Goal: Ask a question

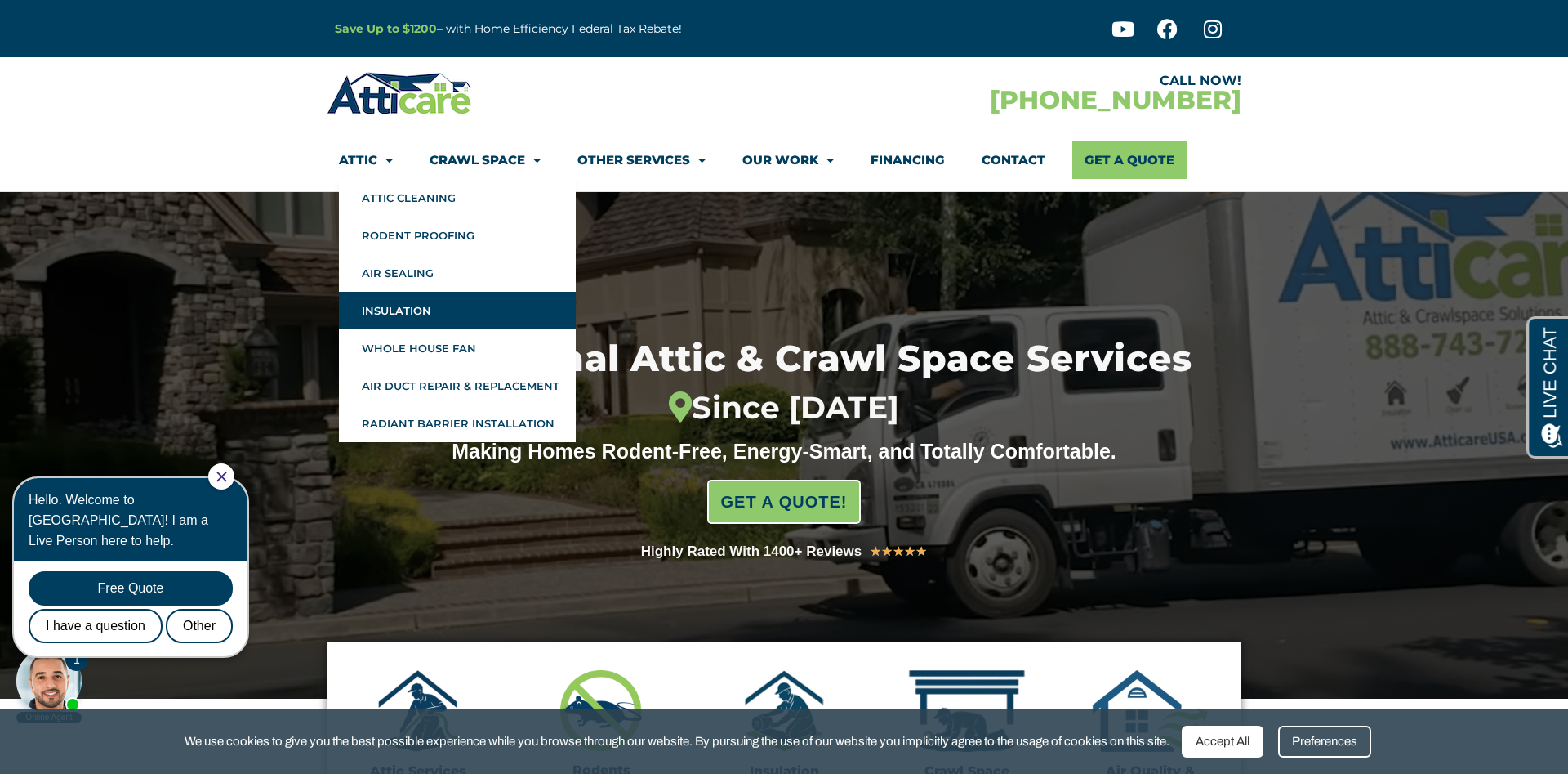
click at [405, 314] on link "Insulation" at bounding box center [457, 311] width 237 height 38
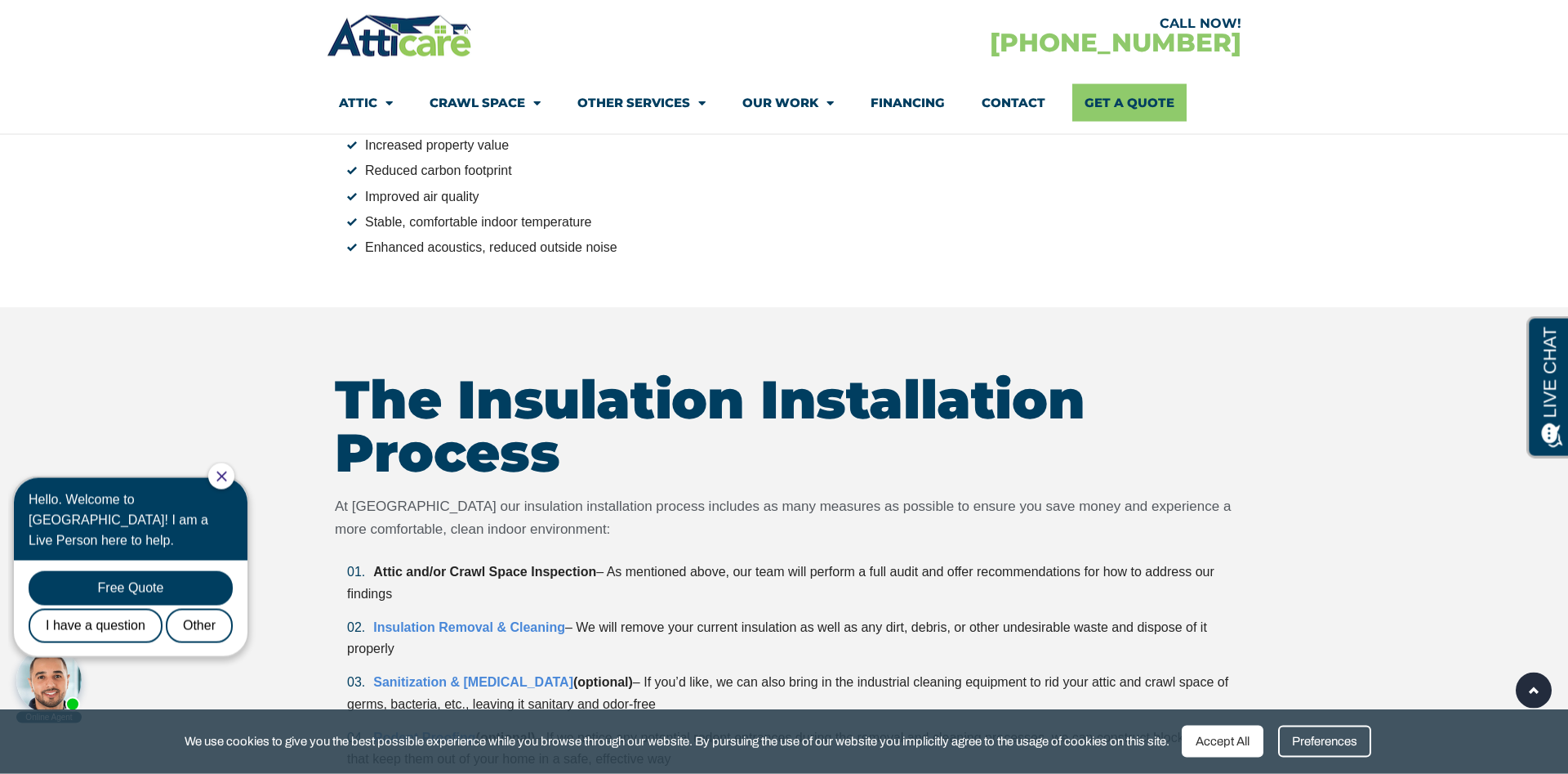
scroll to position [3668, 0]
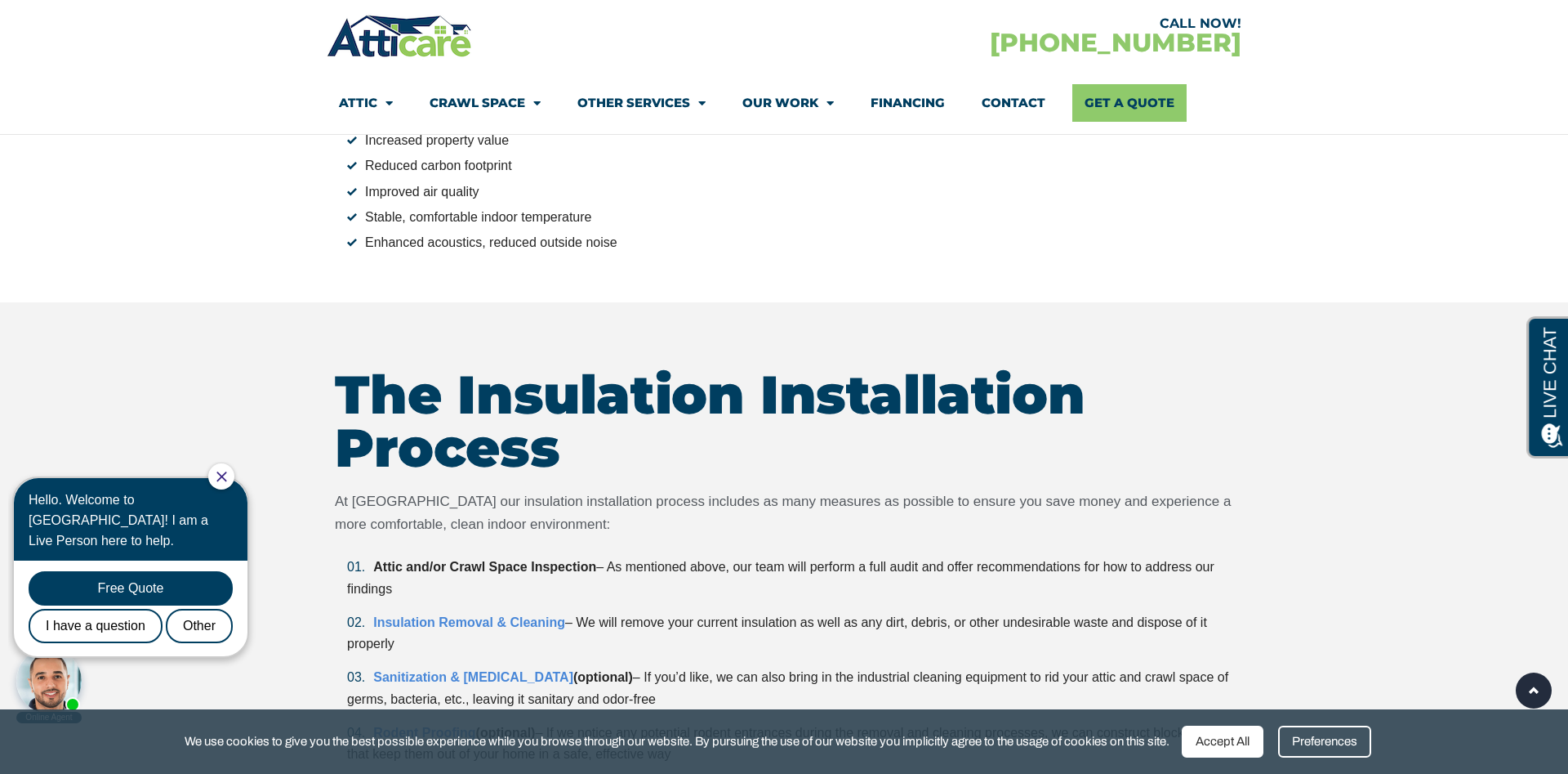
click at [226, 478] on icon "Close Chat" at bounding box center [221, 477] width 9 height 9
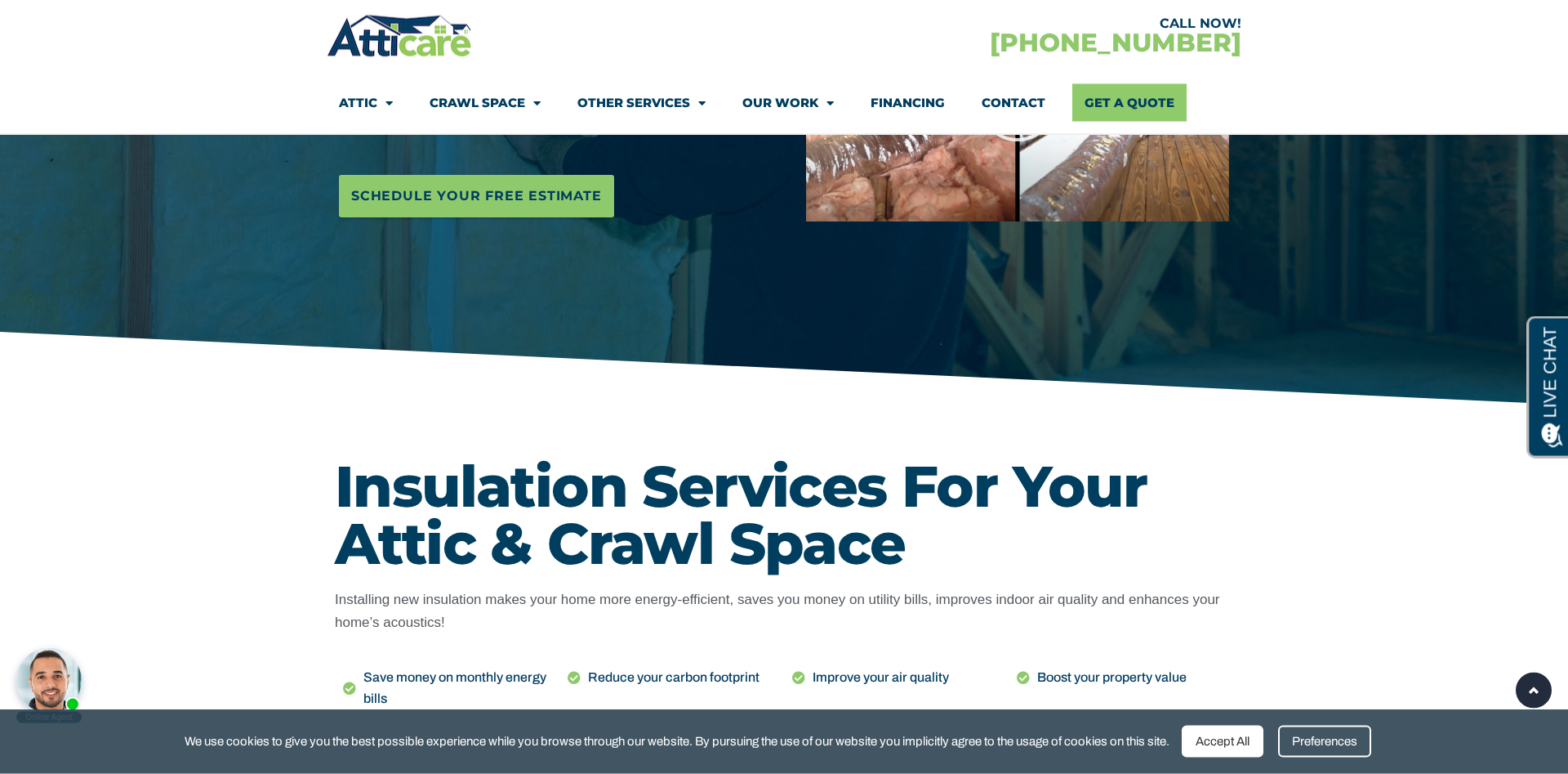
scroll to position [250, 0]
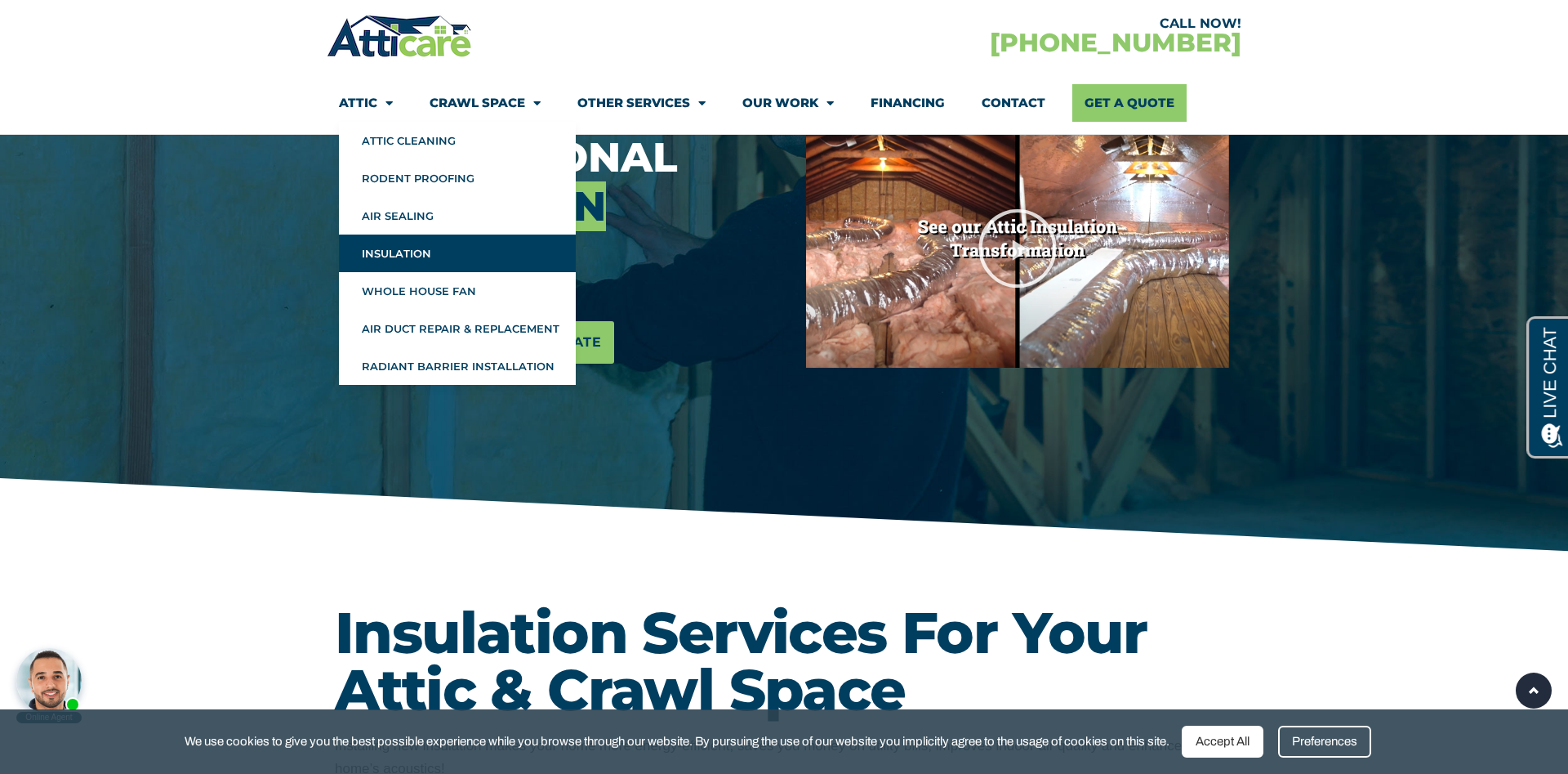
click at [406, 256] on link "Insulation" at bounding box center [457, 254] width 237 height 38
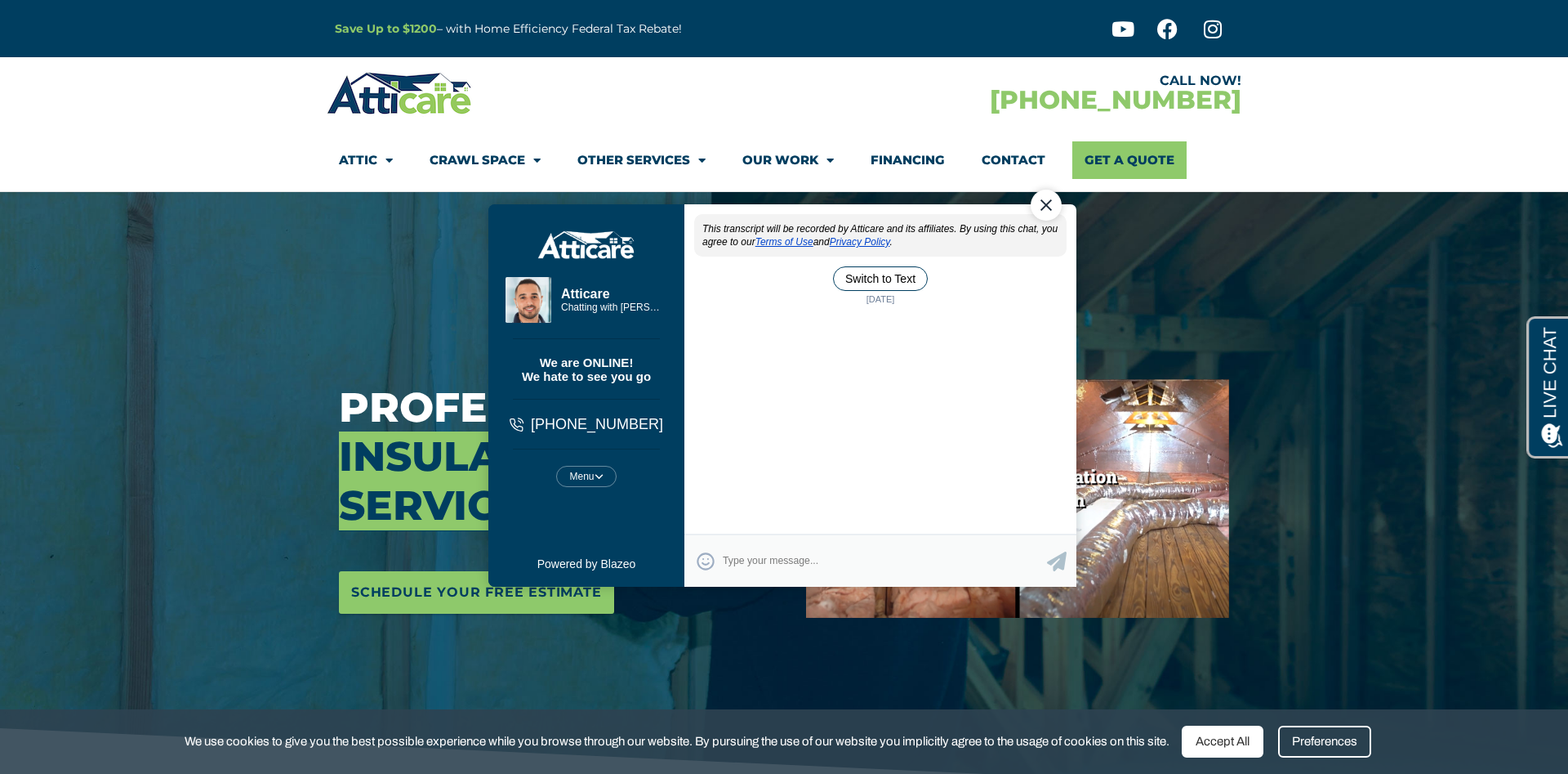
click at [837, 551] on textarea "Type your response and press Return or Send" at bounding box center [885, 561] width 325 height 32
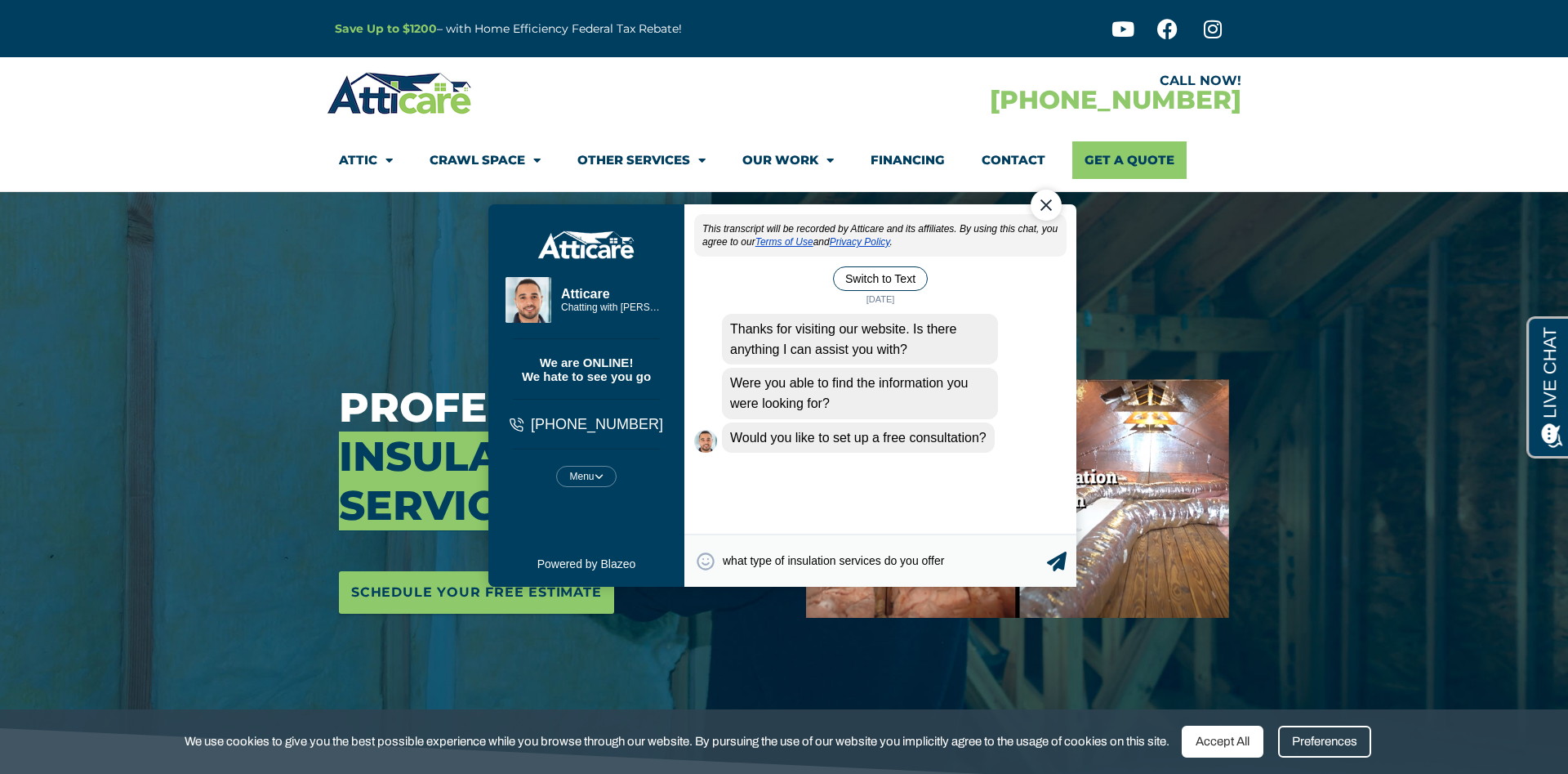
type textarea "what type of insulation services do you offer?"
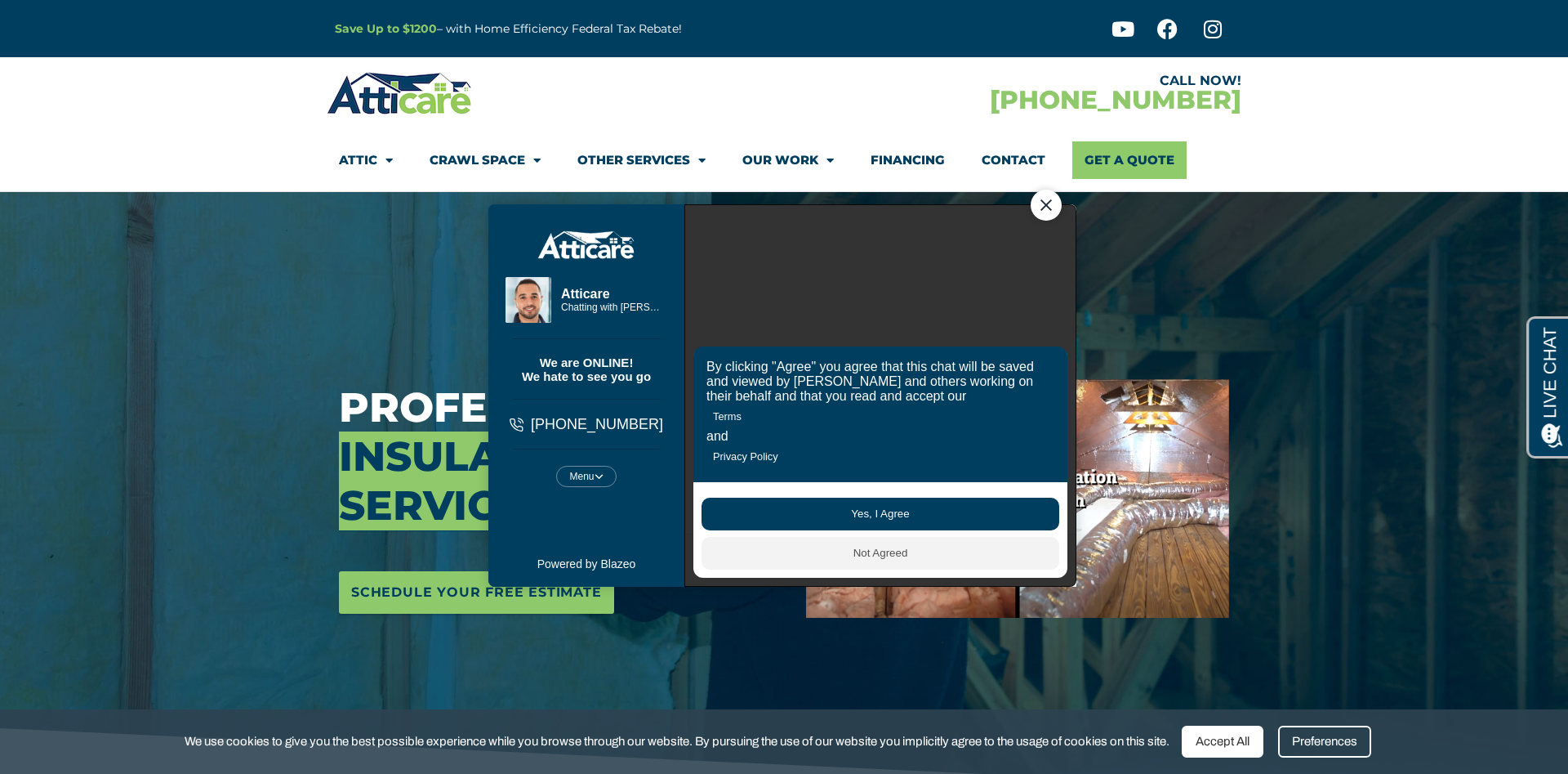
click at [840, 522] on button "Yes, I Agree" at bounding box center [880, 513] width 358 height 33
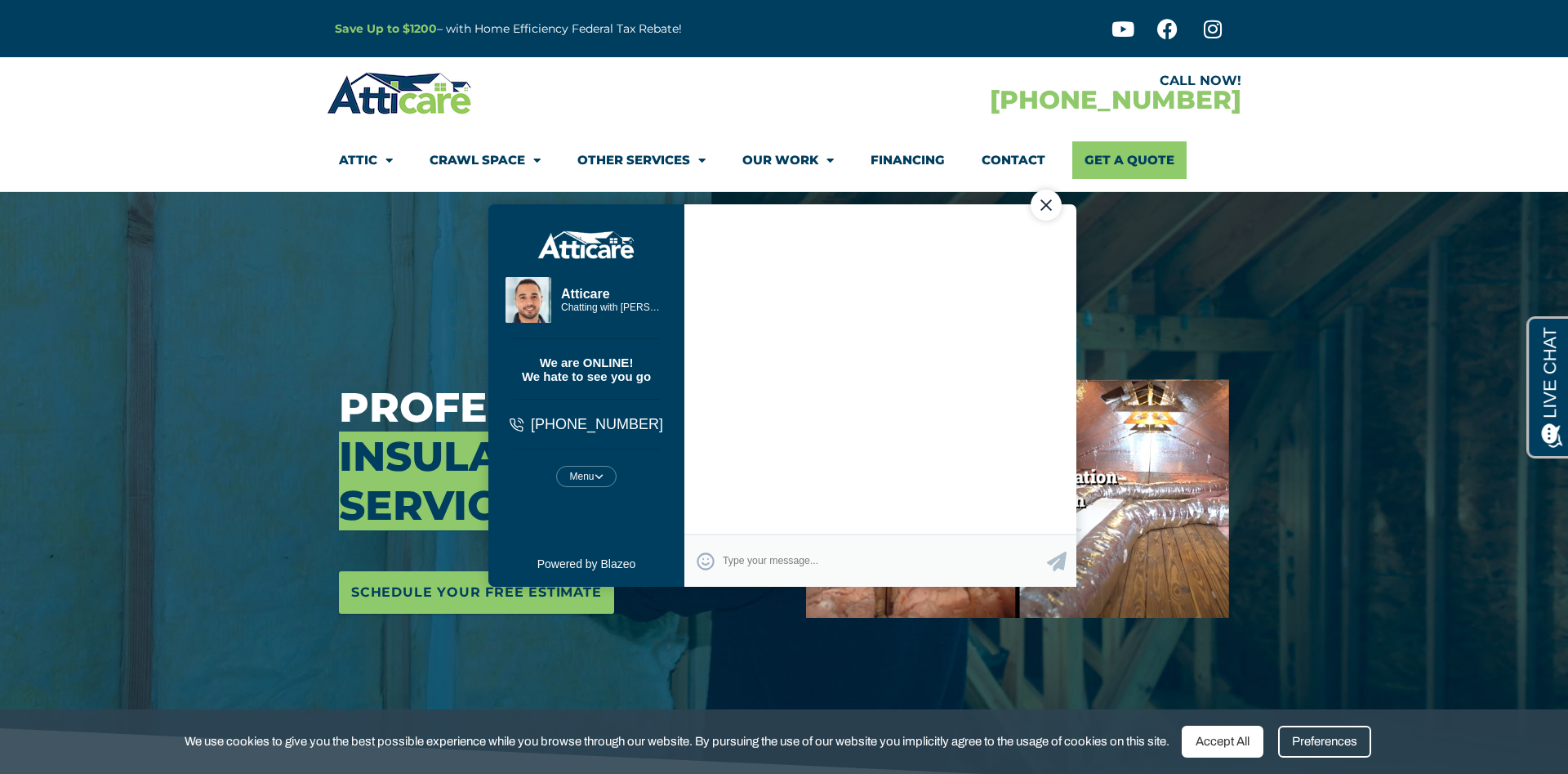
click at [789, 558] on textarea "Type your response and press Return or Send" at bounding box center [885, 561] width 325 height 32
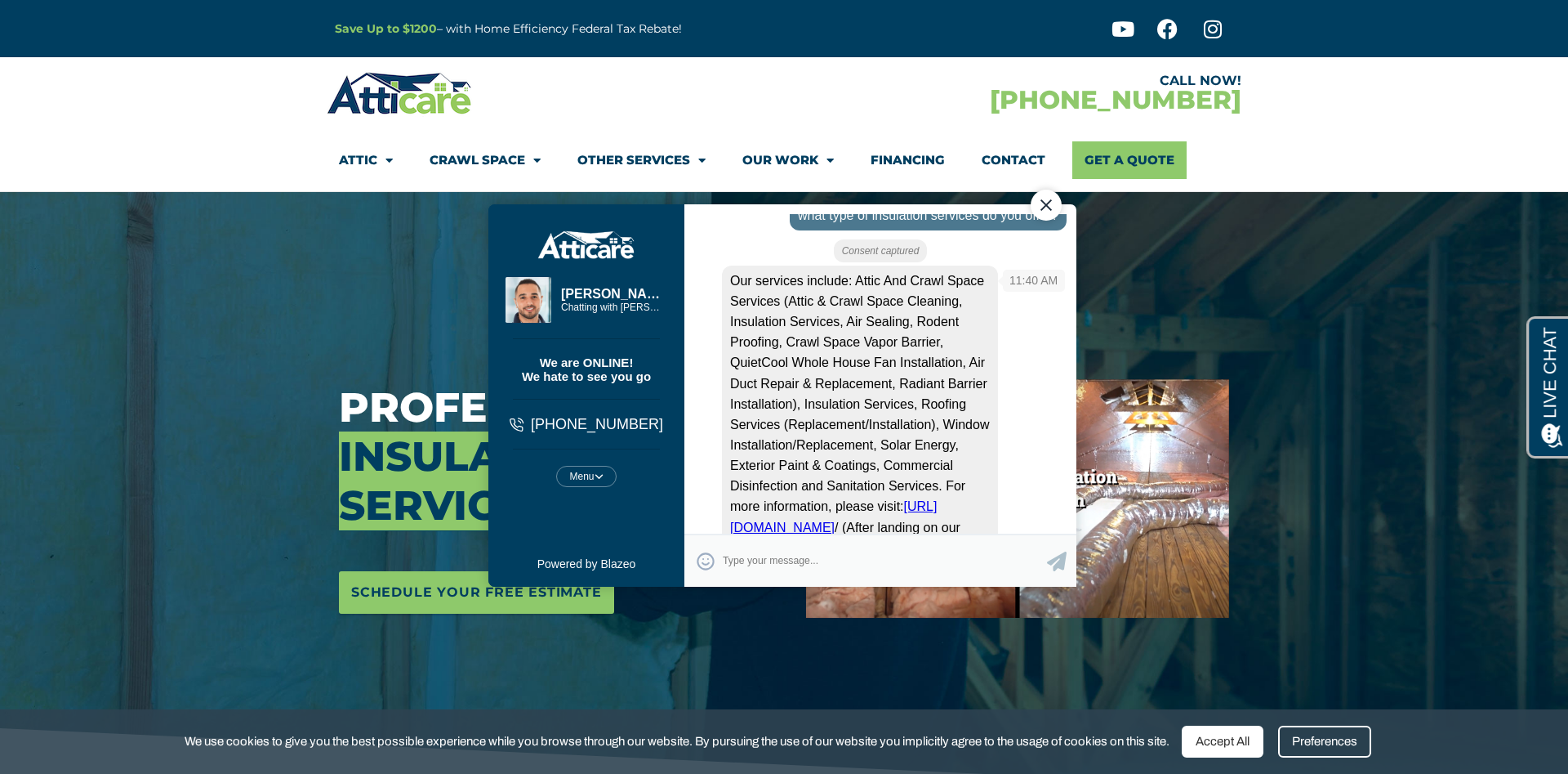
scroll to position [330, 0]
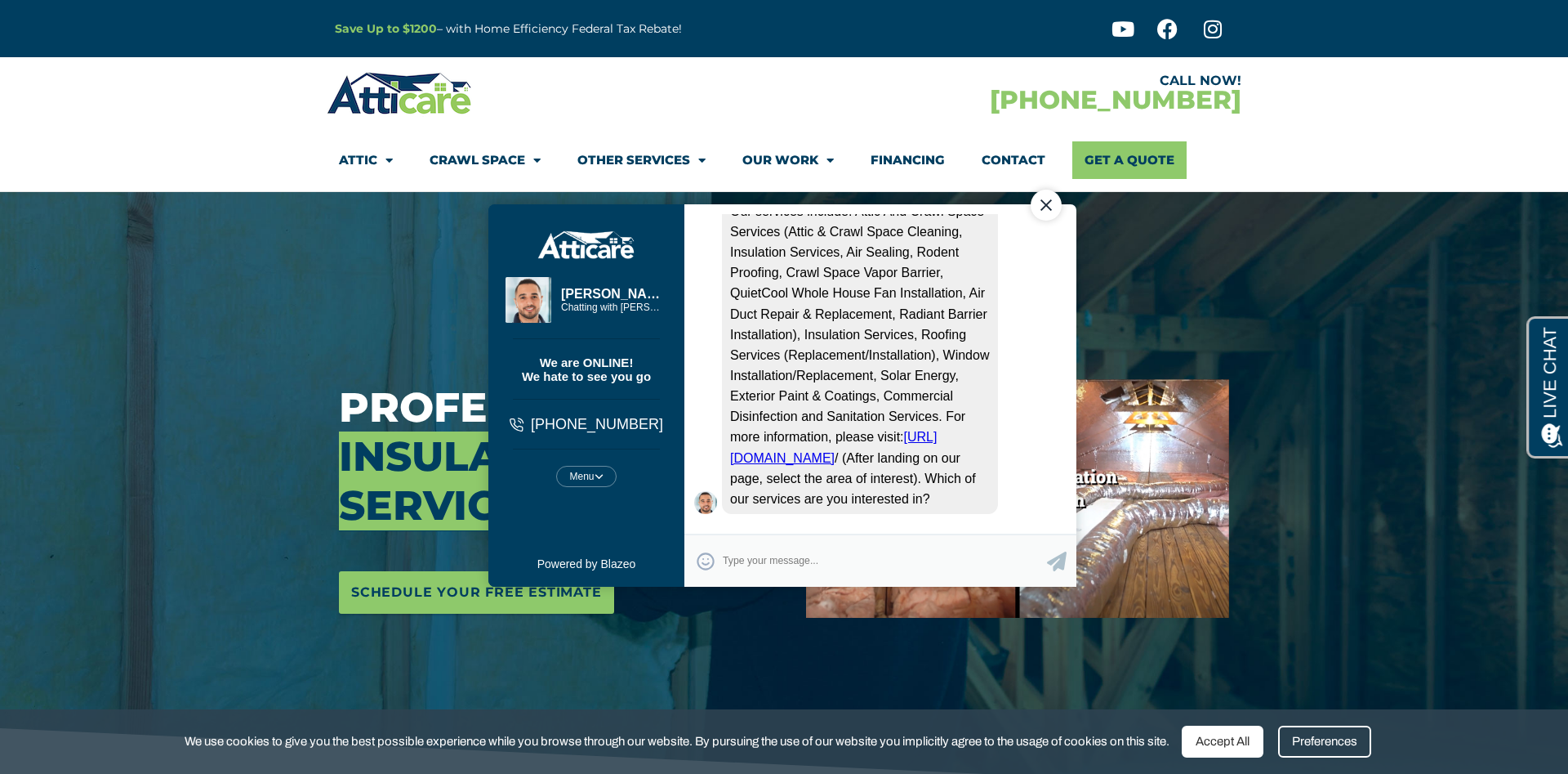
click at [816, 555] on textarea "Type your response and press Return or Send" at bounding box center [885, 561] width 325 height 32
type textarea "what type of insulation"
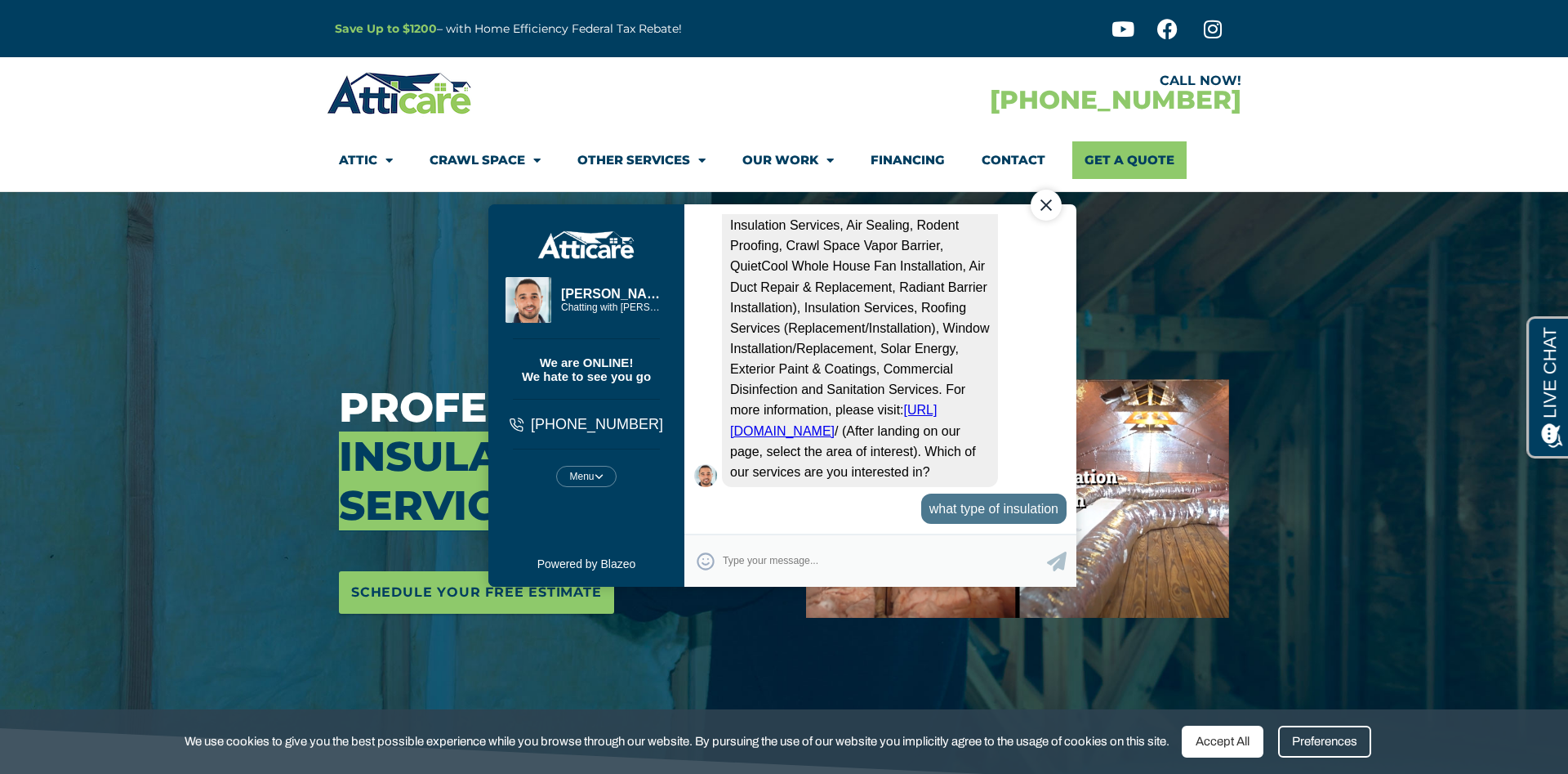
scroll to position [367, 0]
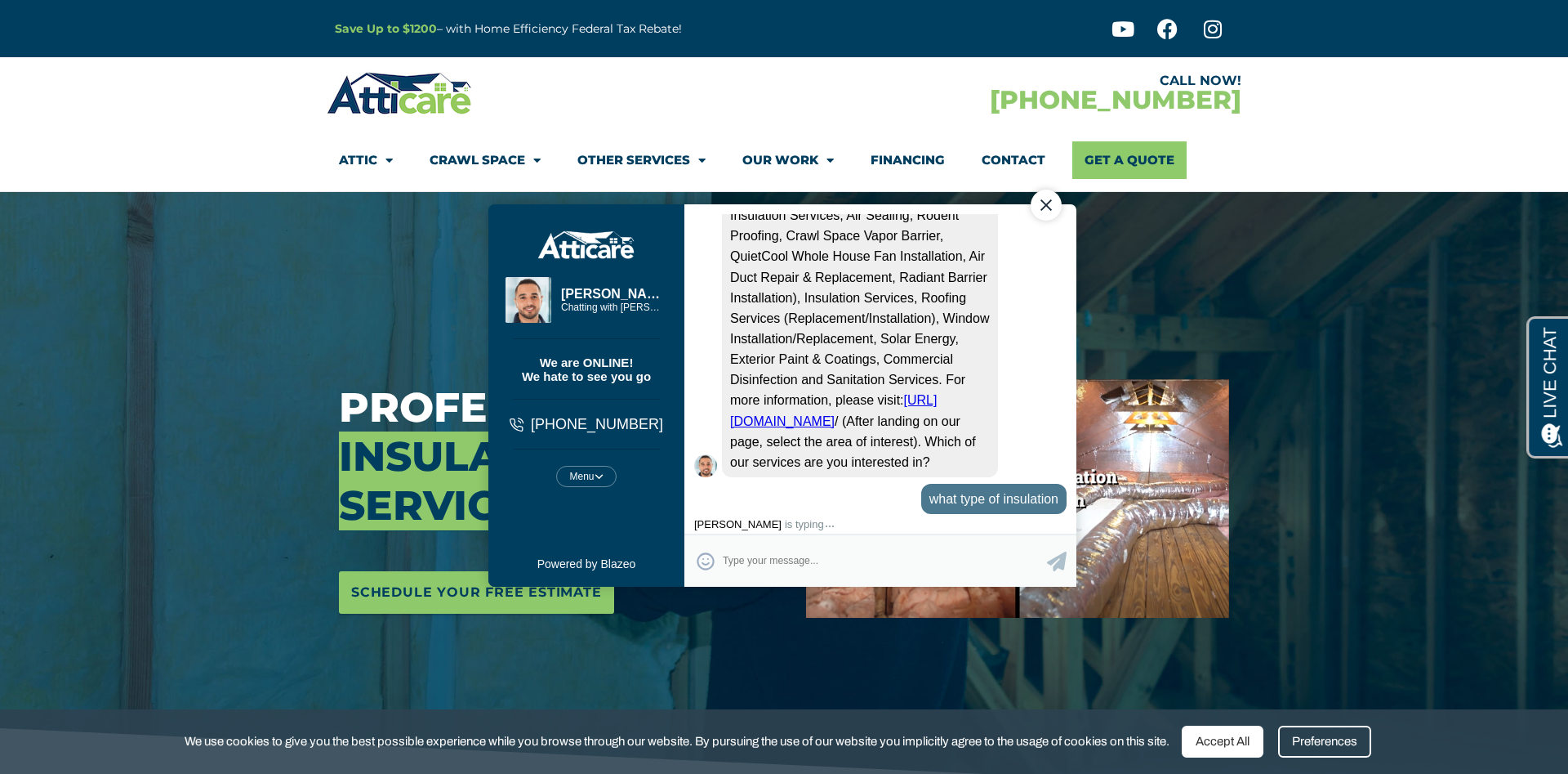
click at [801, 564] on textarea "Type your response and press Return or Send" at bounding box center [885, 561] width 325 height 32
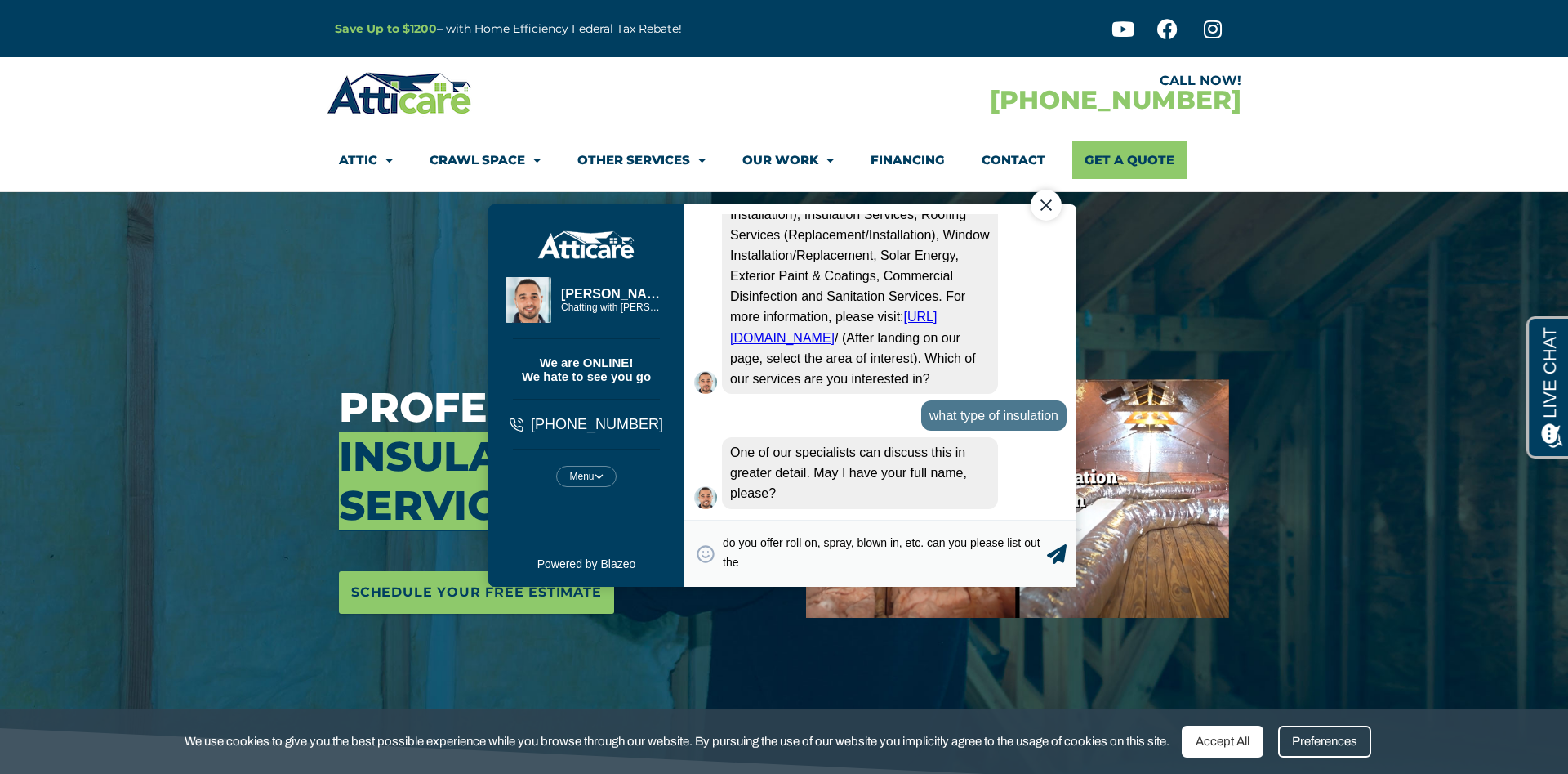
scroll to position [450, 0]
type textarea "do you offer roll on, spray, blown in, etc. can you please list out the service…"
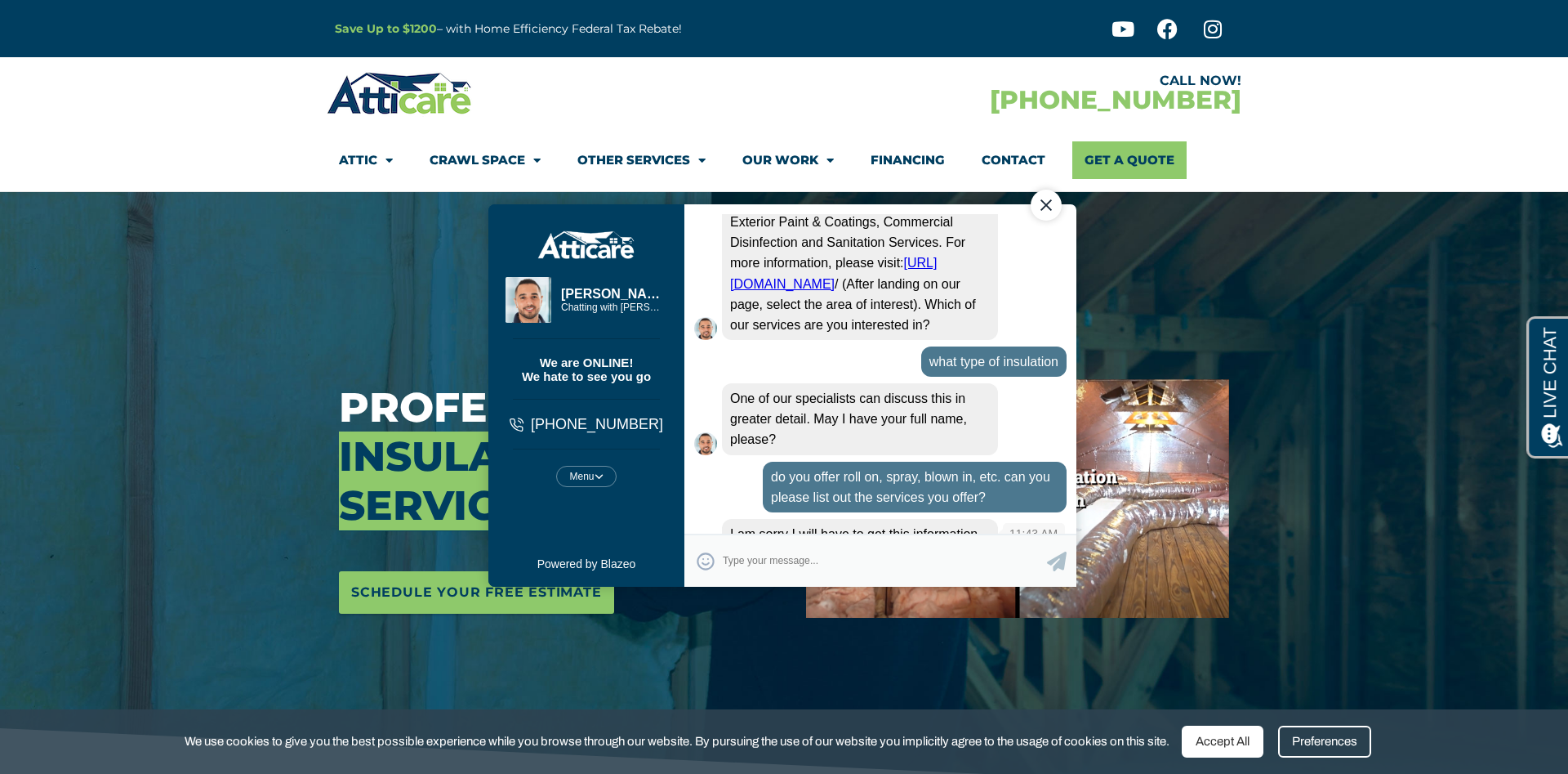
scroll to position [634, 0]
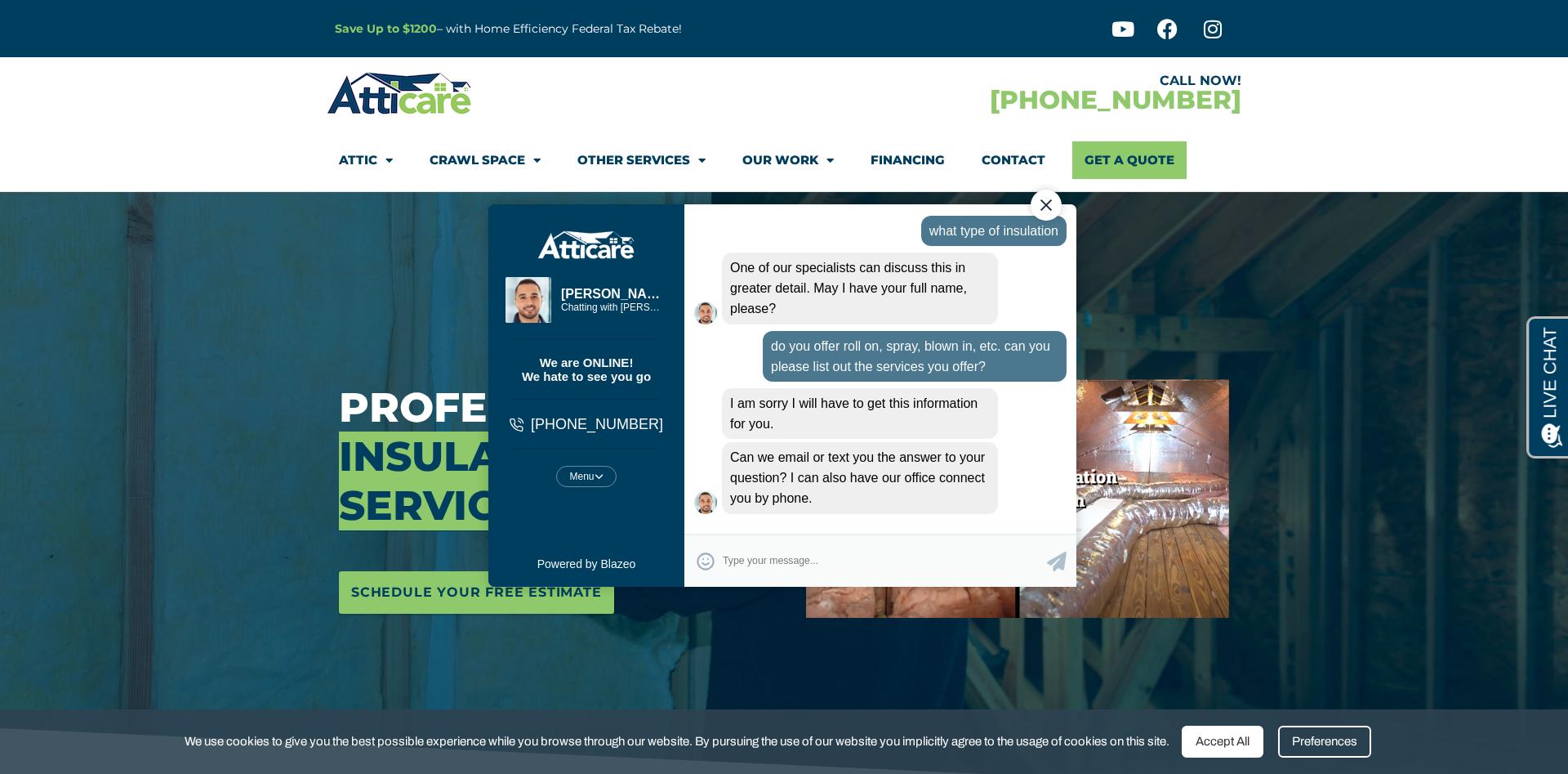
click at [825, 574] on textarea "Type your response and press Return or Send" at bounding box center [885, 561] width 325 height 32
type textarea "k"
type textarea "please send info to kryptonix15@gmail.com"
type textarea "thanks"
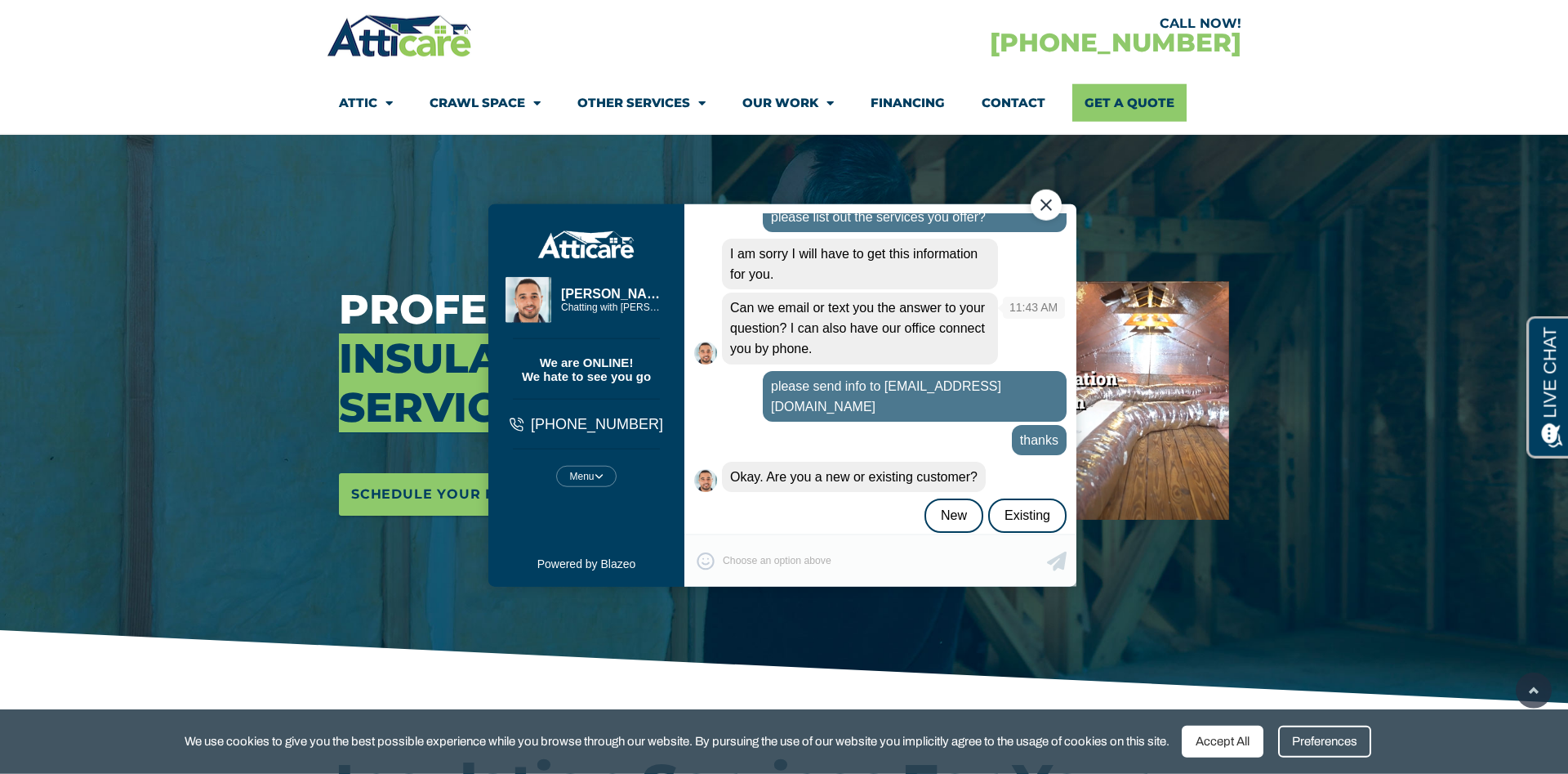
scroll to position [83, 0]
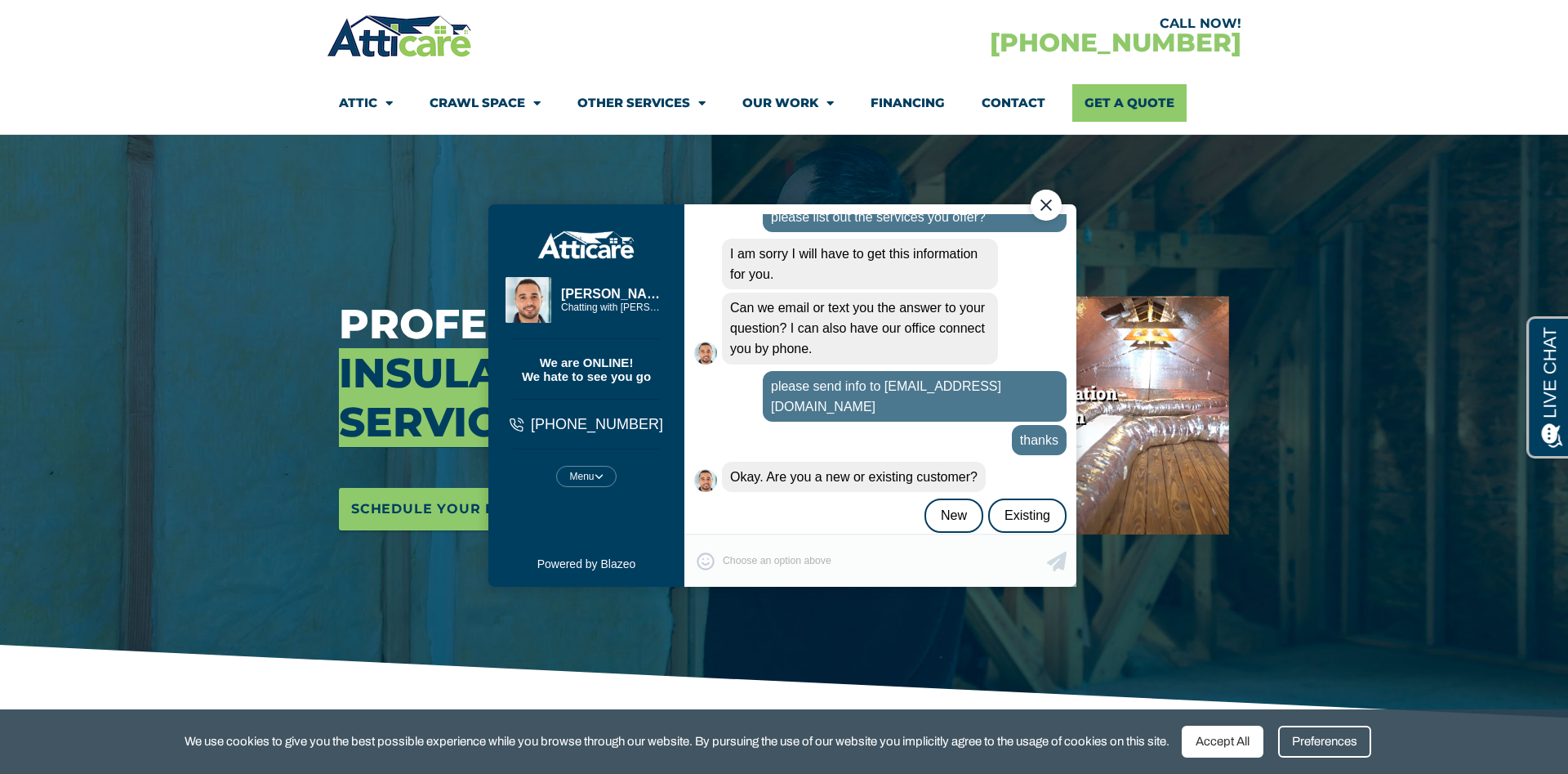
click at [779, 555] on div "😀 😁 😂 😃 😄 😅 😆 😇 😈 😉 😊 😋 😌 😍 😎 😏 😐 😑 😒 😓 😔 😕 😖 😗 😘 😛 😝 😞 😟 😠 😡 😢 😣 😤 😥 😦 Type yo…" at bounding box center [881, 560] width 392 height 53
click at [771, 563] on div "😀 😁 😂 😃 😄 😅 😆 😇 😈 😉 😊 😋 😌 😍 😎 😏 😐 😑 😒 😓 😔 😕 😖 😗 😘 😛 😝 😞 😟 😠 😡 😢 😣 😤 😥 😦 Type yo…" at bounding box center [881, 560] width 392 height 53
click at [753, 558] on div "😀 😁 😂 😃 😄 😅 😆 😇 😈 😉 😊 😋 😌 😍 😎 😏 😐 😑 😒 😓 😔 😕 😖 😗 😘 😛 😝 😞 😟 😠 😡 😢 😣 😤 😥 😦 Type yo…" at bounding box center [881, 560] width 392 height 53
click at [744, 551] on div "😀 😁 😂 😃 😄 😅 😆 😇 😈 😉 😊 😋 😌 😍 😎 😏 😐 😑 😒 😓 😔 😕 😖 😗 😘 😛 😝 😞 😟 😠 😡 😢 😣 😤 😥 😦 Type yo…" at bounding box center [881, 560] width 392 height 53
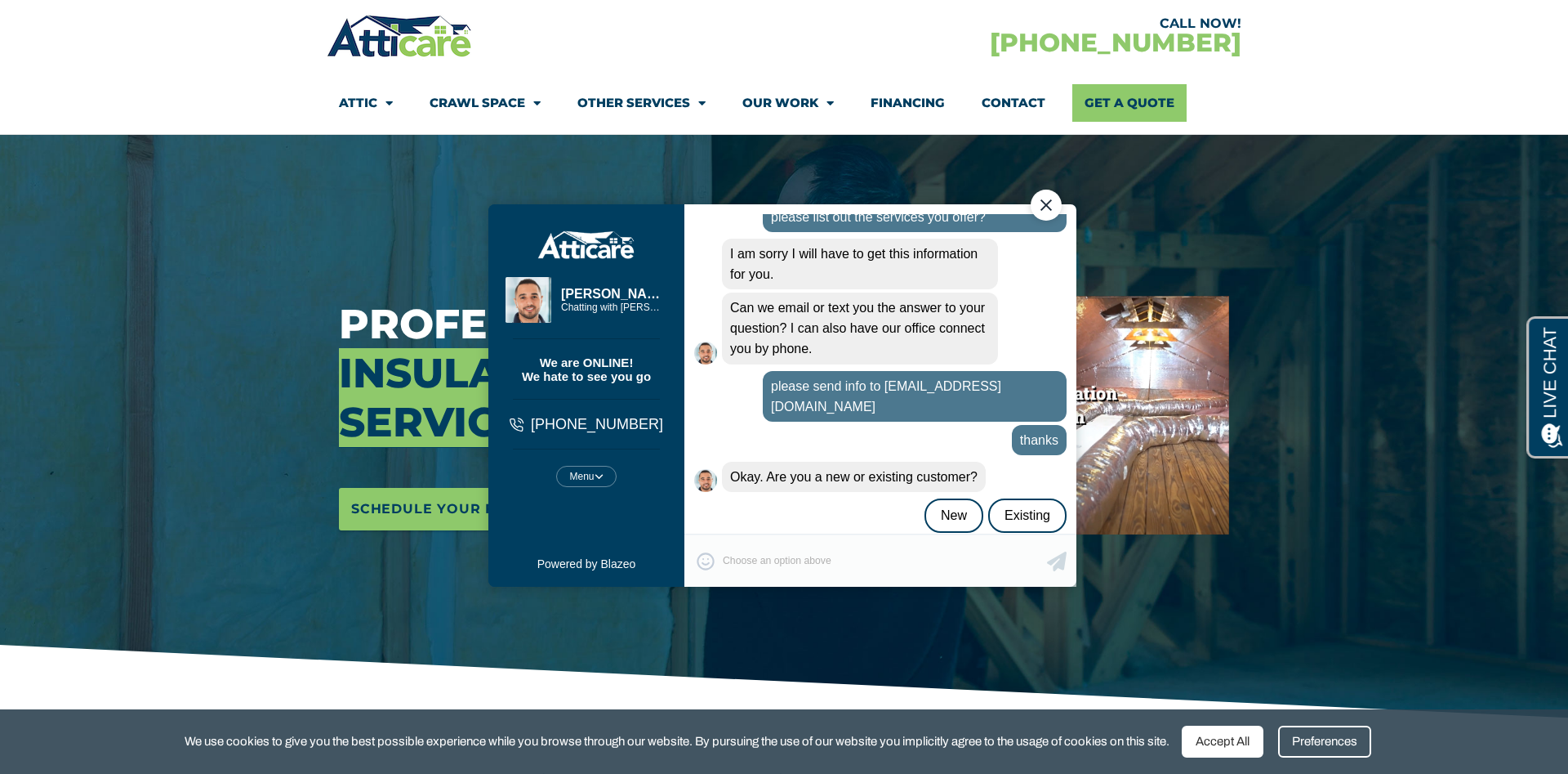
drag, startPoint x: 743, startPoint y: 549, endPoint x: 752, endPoint y: 522, distance: 28.5
click at [744, 545] on div "😀 😁 😂 😃 😄 😅 😆 😇 😈 😉 😊 😋 😌 😍 😎 😏 😐 😑 😒 😓 😔 😕 😖 😗 😘 😛 😝 😞 😟 😠 😡 😢 😣 😤 😥 😦 Type yo…" at bounding box center [881, 560] width 392 height 53
click at [754, 532] on div "Aaron is typing" at bounding box center [880, 538] width 373 height 12
drag, startPoint x: 754, startPoint y: 519, endPoint x: 756, endPoint y: 497, distance: 22.1
click at [755, 513] on div "This transcript will be recorded by Atticare and its affiliates. By using this …" at bounding box center [881, 374] width 392 height 322
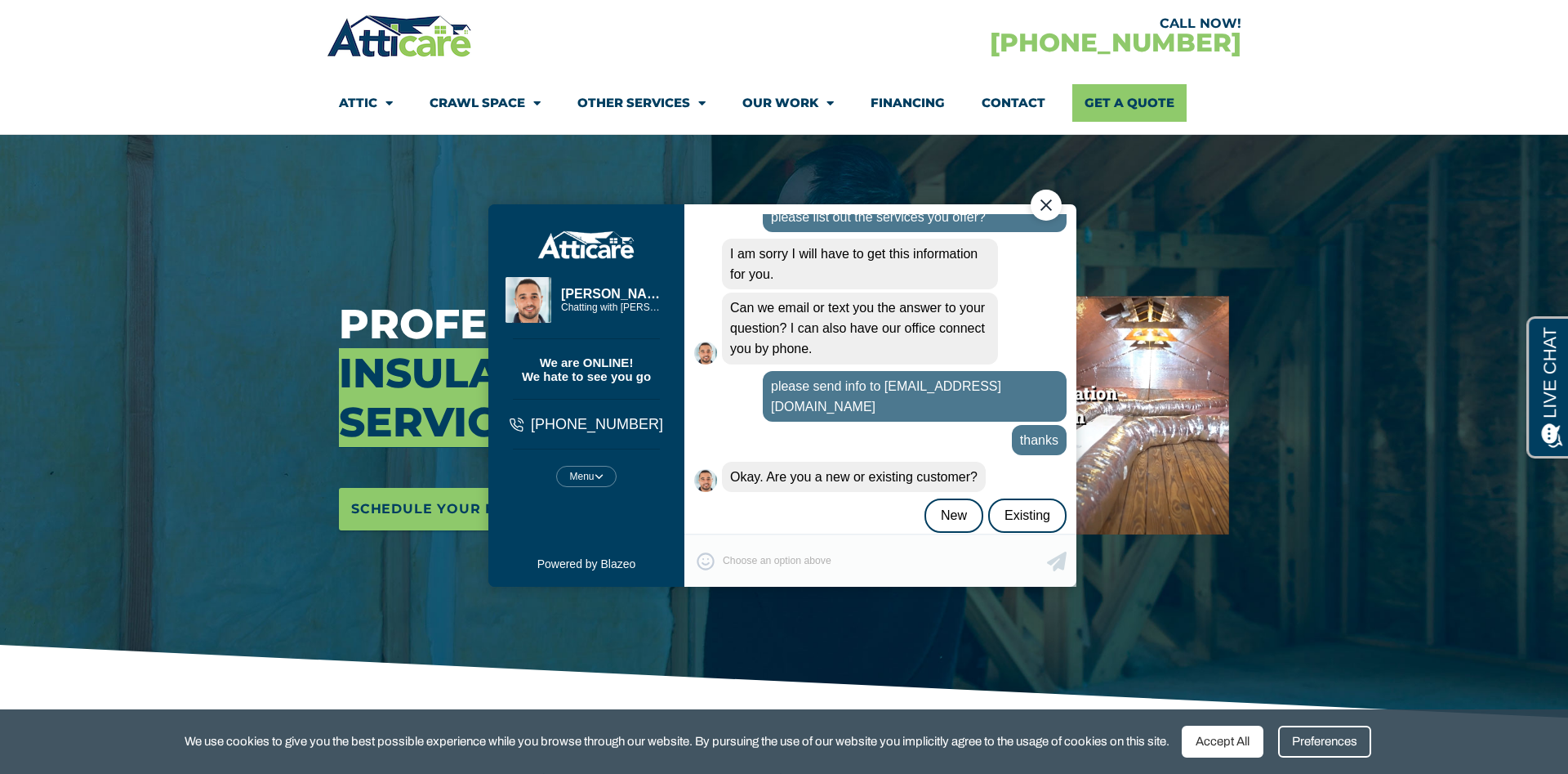
click at [756, 497] on div "New Existing" at bounding box center [880, 514] width 373 height 34
click at [792, 559] on div "😀 😁 😂 😃 😄 😅 😆 😇 😈 😉 😊 😋 😌 😍 😎 😏 😐 😑 😒 😓 😔 😕 😖 😗 😘 😛 😝 😞 😟 😠 😡 😢 😣 😤 😥 😦 Type yo…" at bounding box center [881, 560] width 392 height 53
